Goal: Information Seeking & Learning: Learn about a topic

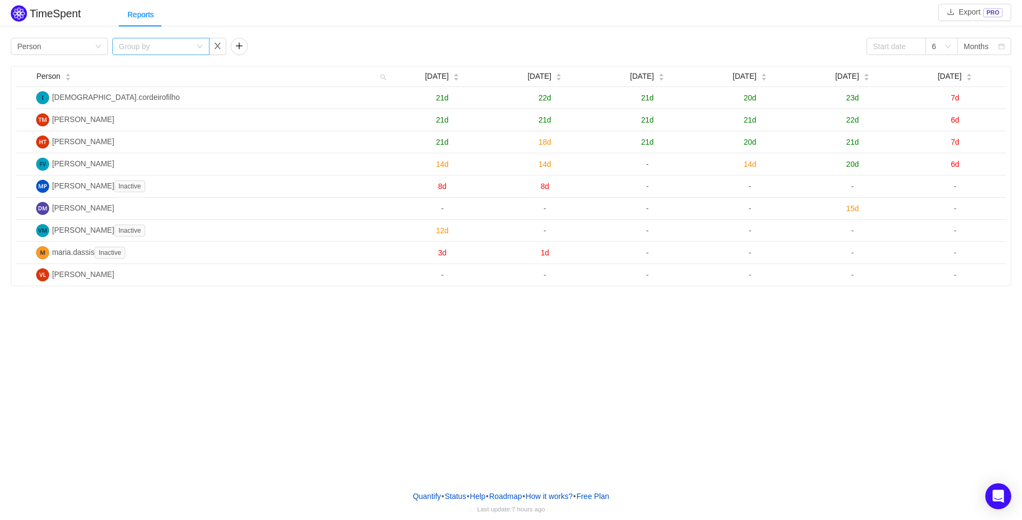
click at [141, 47] on div "Group by" at bounding box center [155, 46] width 72 height 11
click at [337, 33] on div "TimeSpent Export PRO Reports Group by Person Group by 6 Months Person [DATE] [D…" at bounding box center [511, 144] width 1022 height 283
click at [144, 51] on div "Group by" at bounding box center [155, 46] width 72 height 11
click at [83, 55] on div "Group by Person" at bounding box center [59, 46] width 97 height 17
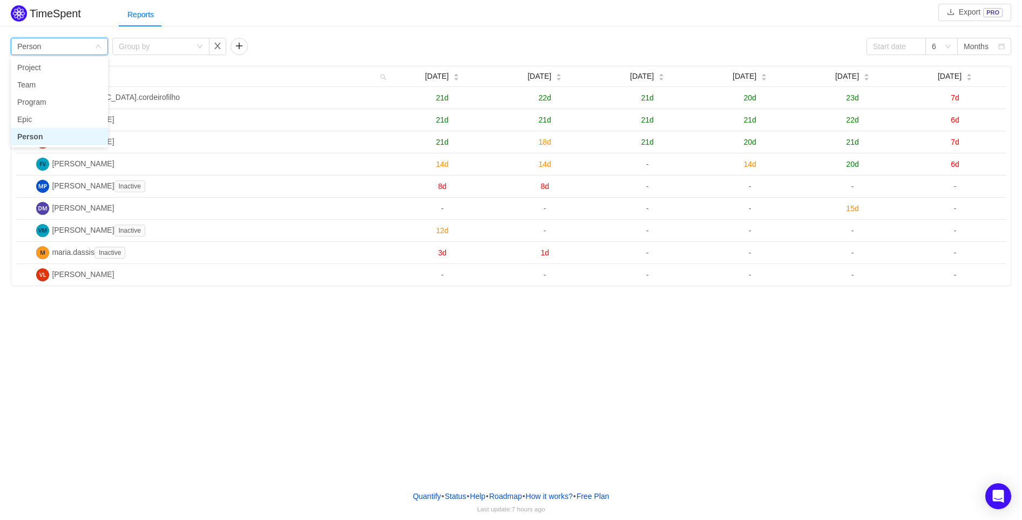
click at [310, 48] on div "Group by Person Group by 6 Months" at bounding box center [511, 46] width 1000 height 17
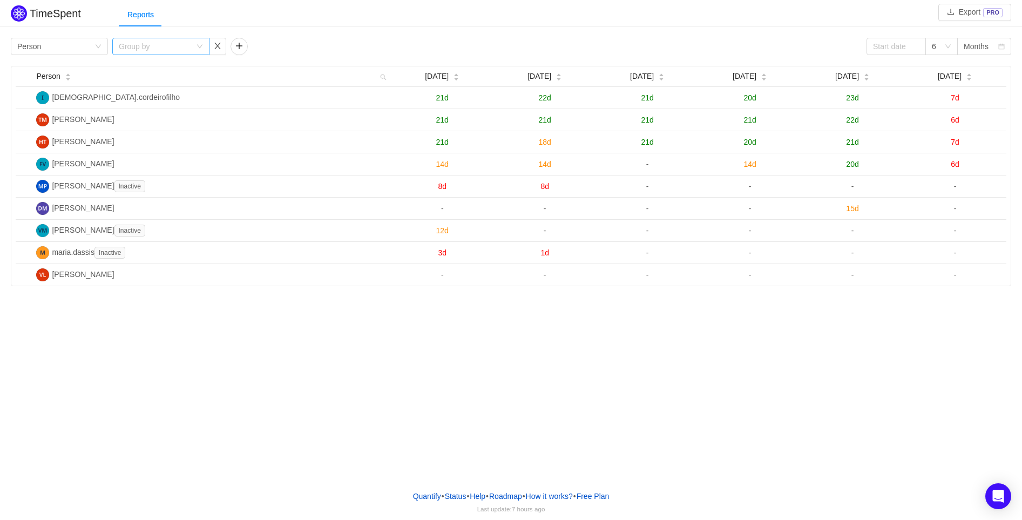
click at [191, 51] on div "Group by" at bounding box center [155, 46] width 72 height 11
click at [146, 64] on li "Issue" at bounding box center [160, 67] width 97 height 17
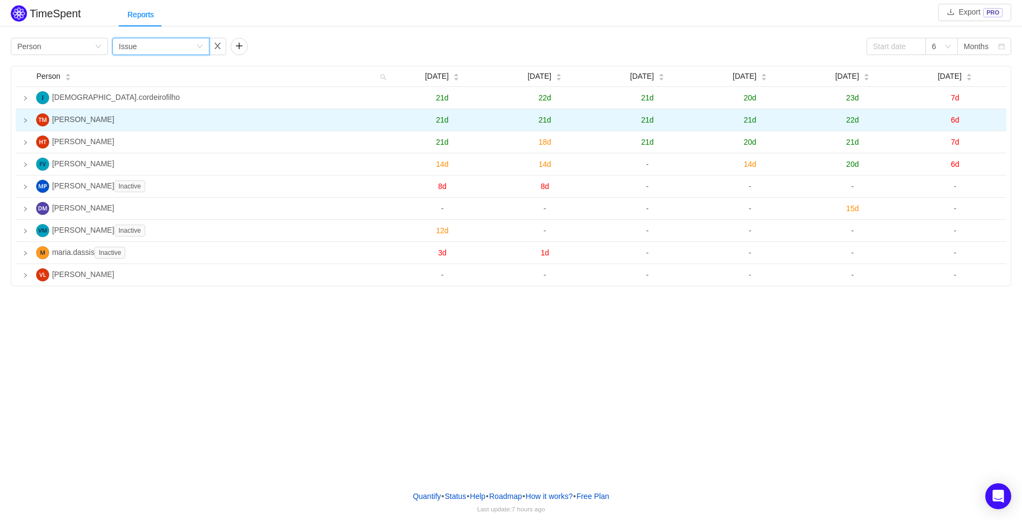
click at [24, 120] on icon "icon: right" at bounding box center [25, 120] width 5 height 5
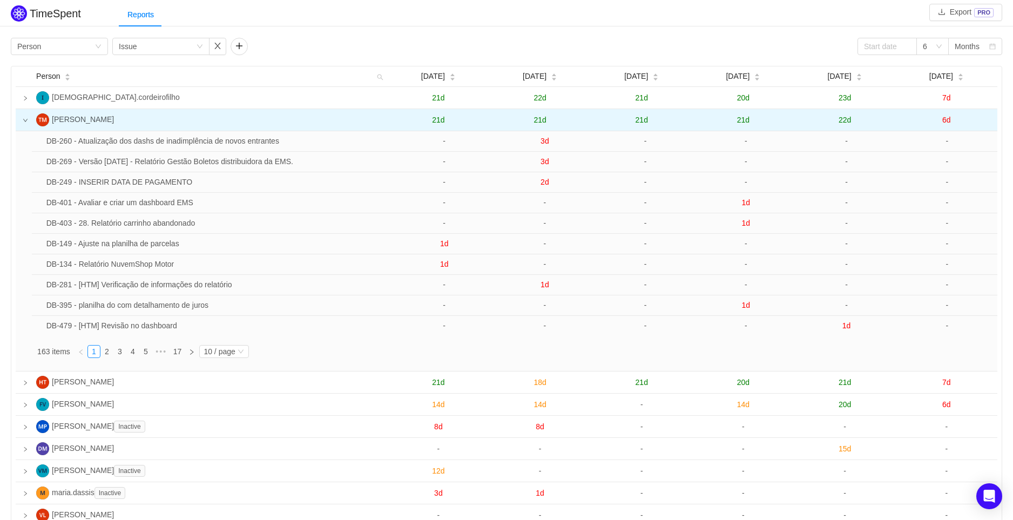
click at [24, 121] on icon "icon: down" at bounding box center [25, 120] width 5 height 5
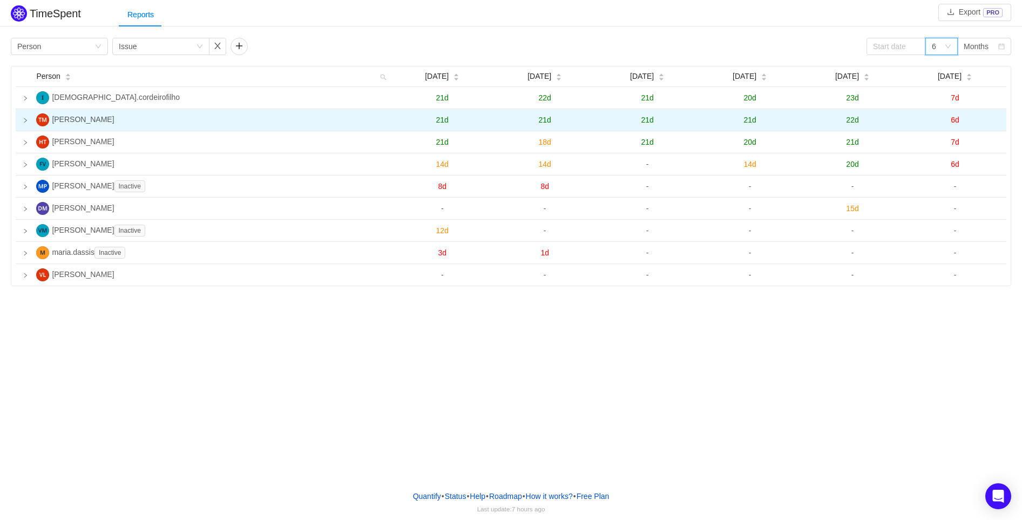
click at [948, 42] on div "6" at bounding box center [941, 46] width 32 height 17
click at [981, 37] on div "Group by Person Group by Issue 6 Months Person [DATE] [DATE] [DATE] [DATE] [DAT…" at bounding box center [511, 160] width 1022 height 251
click at [973, 47] on div "Months" at bounding box center [975, 46] width 25 height 16
click at [972, 66] on li "Weeks" at bounding box center [984, 67] width 54 height 17
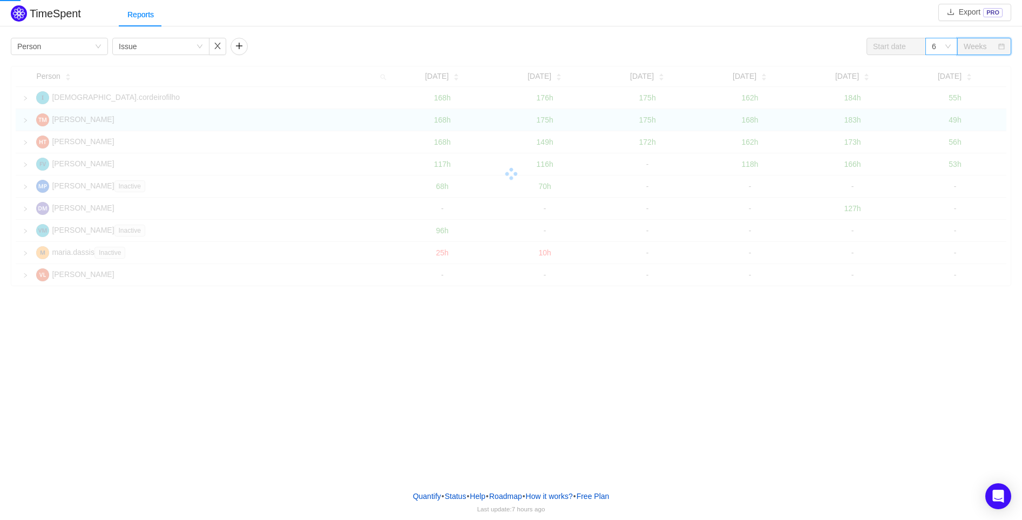
click at [947, 40] on div "6" at bounding box center [941, 46] width 32 height 17
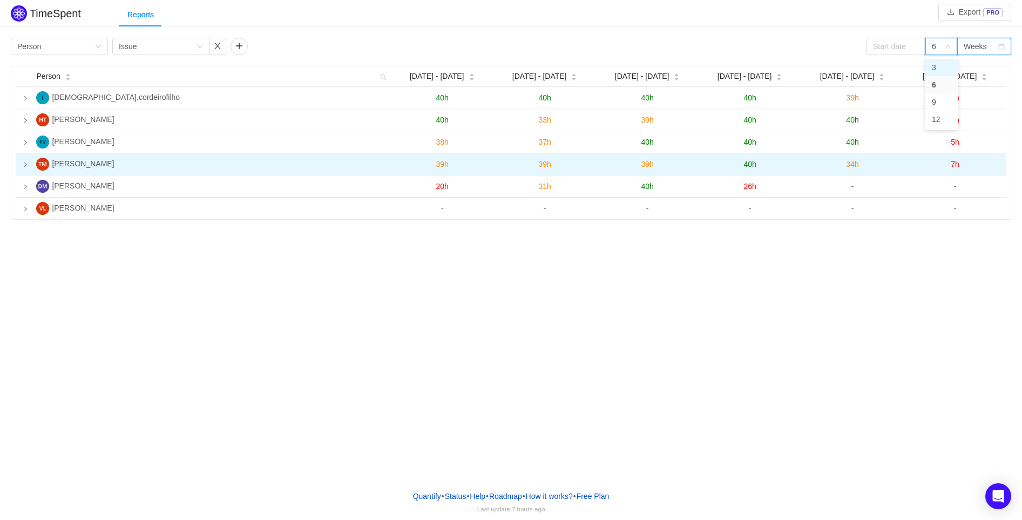
click at [938, 64] on li "3" at bounding box center [941, 67] width 32 height 17
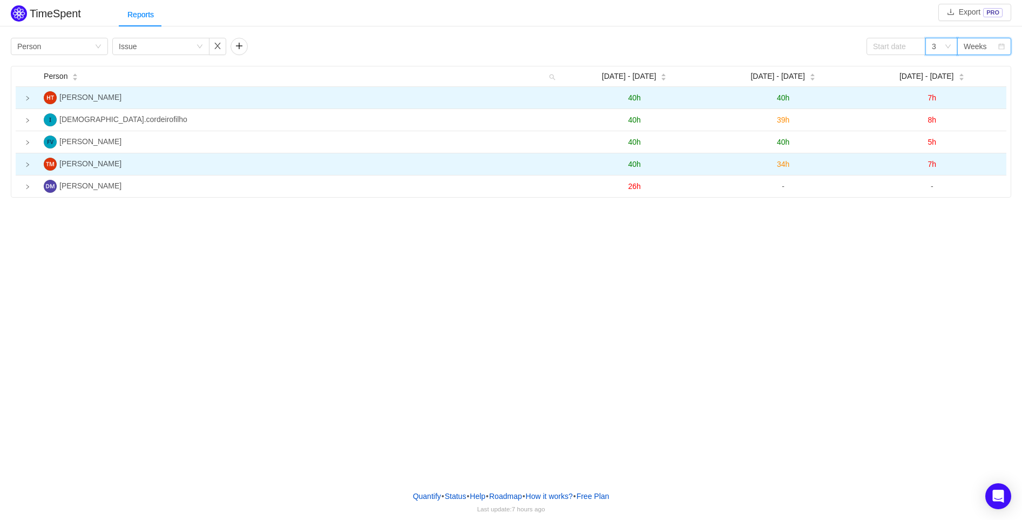
click at [28, 100] on icon "icon: right" at bounding box center [27, 98] width 5 height 5
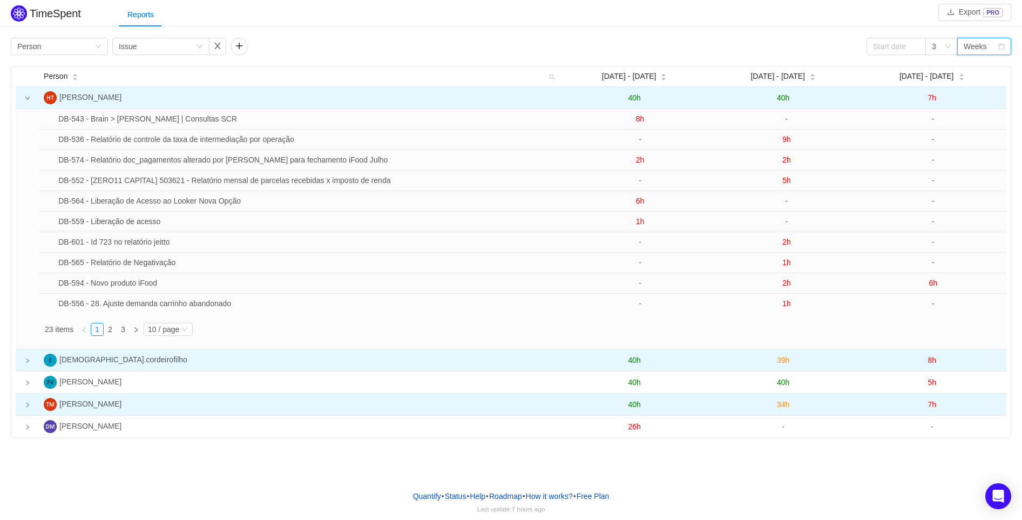
click at [29, 361] on icon "icon: right" at bounding box center [27, 360] width 5 height 5
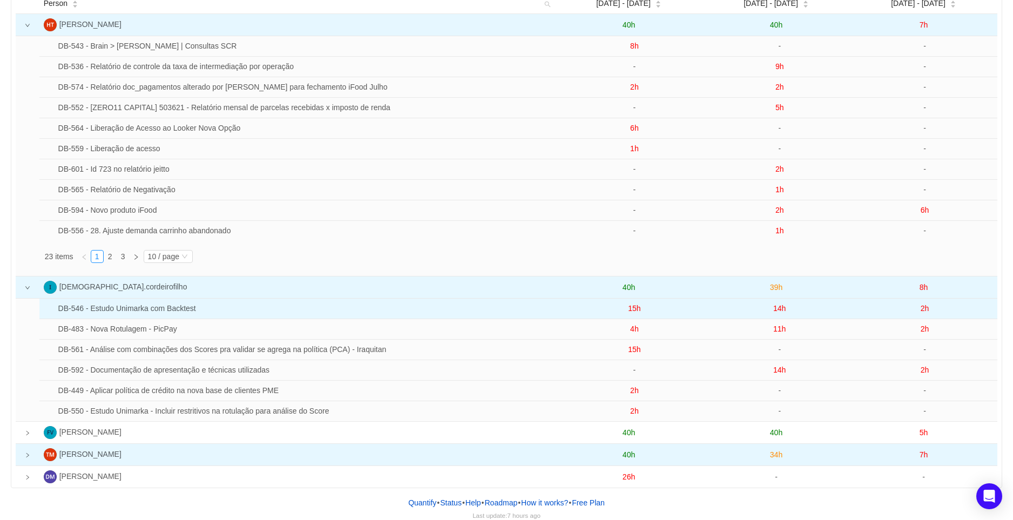
scroll to position [80, 0]
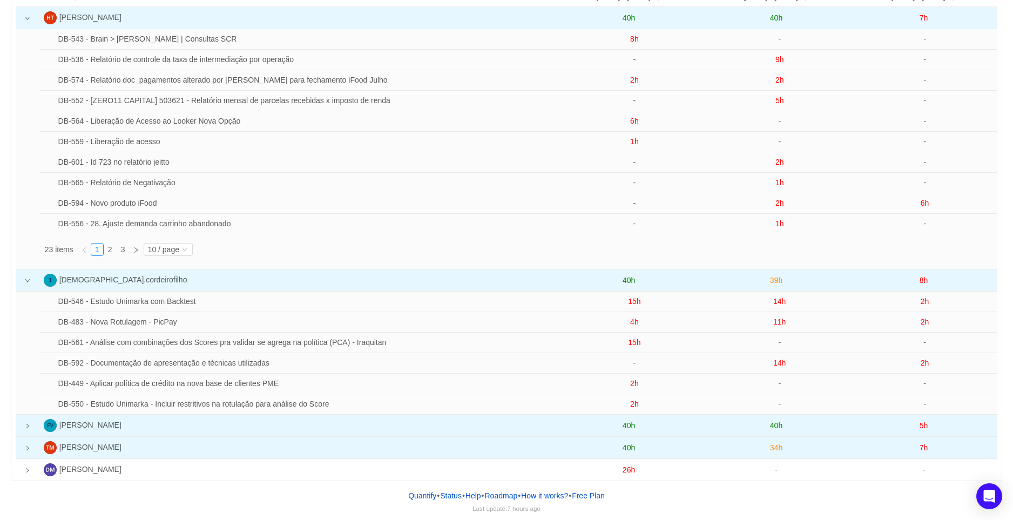
click at [31, 431] on td at bounding box center [28, 426] width 24 height 22
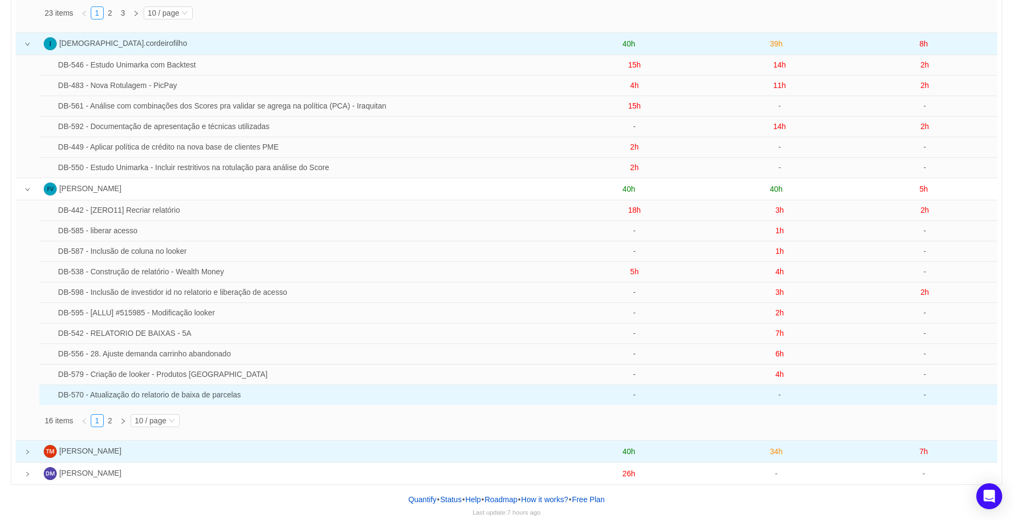
scroll to position [320, 0]
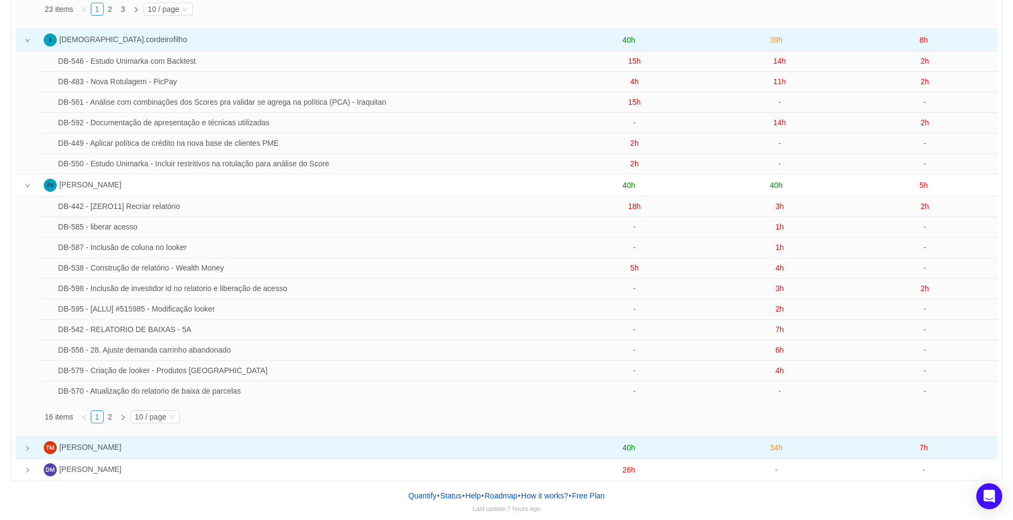
click at [30, 444] on td at bounding box center [28, 448] width 24 height 22
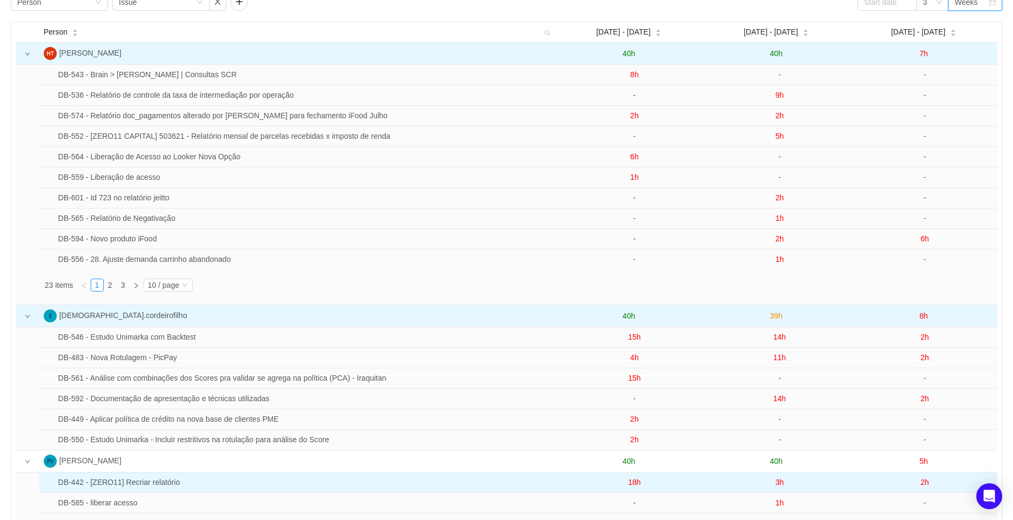
scroll to position [0, 0]
